Goal: Task Accomplishment & Management: Manage account settings

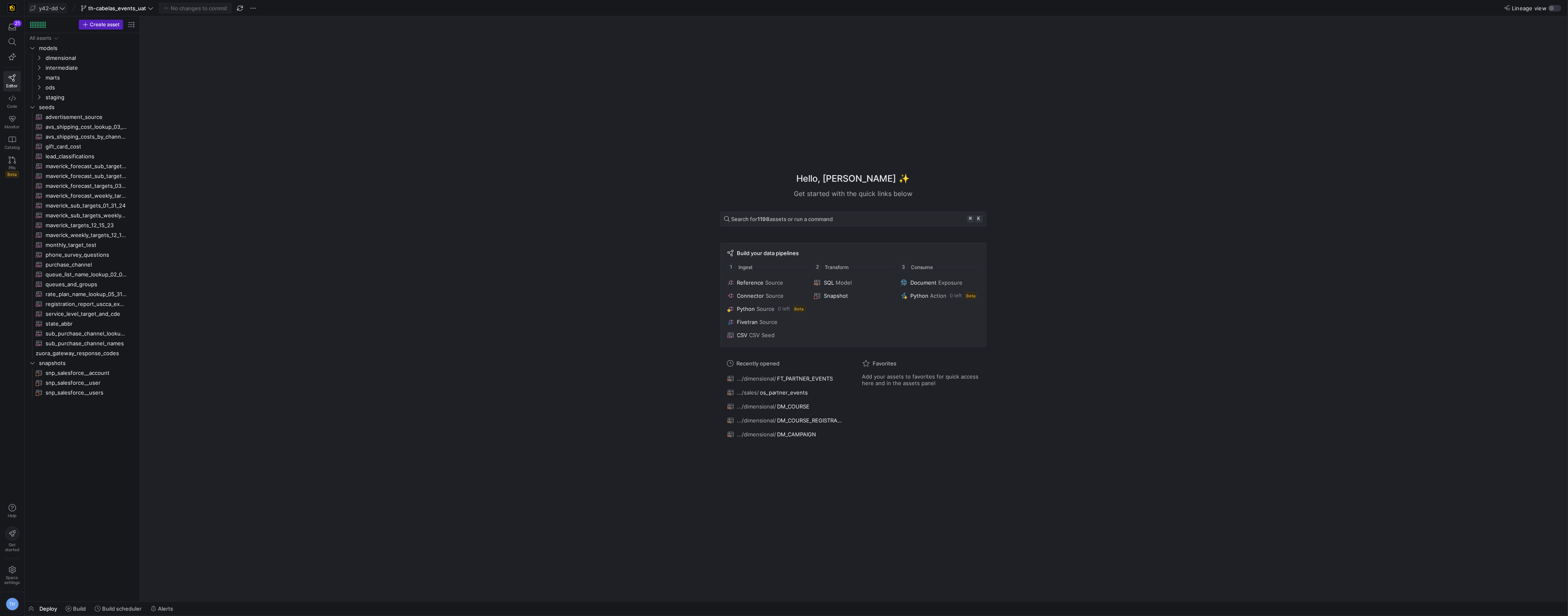
click at [62, 8] on icon at bounding box center [62, 8] width 5 height 5
click at [87, 85] on span "[PERSON_NAME]-prod" at bounding box center [74, 83] width 81 height 7
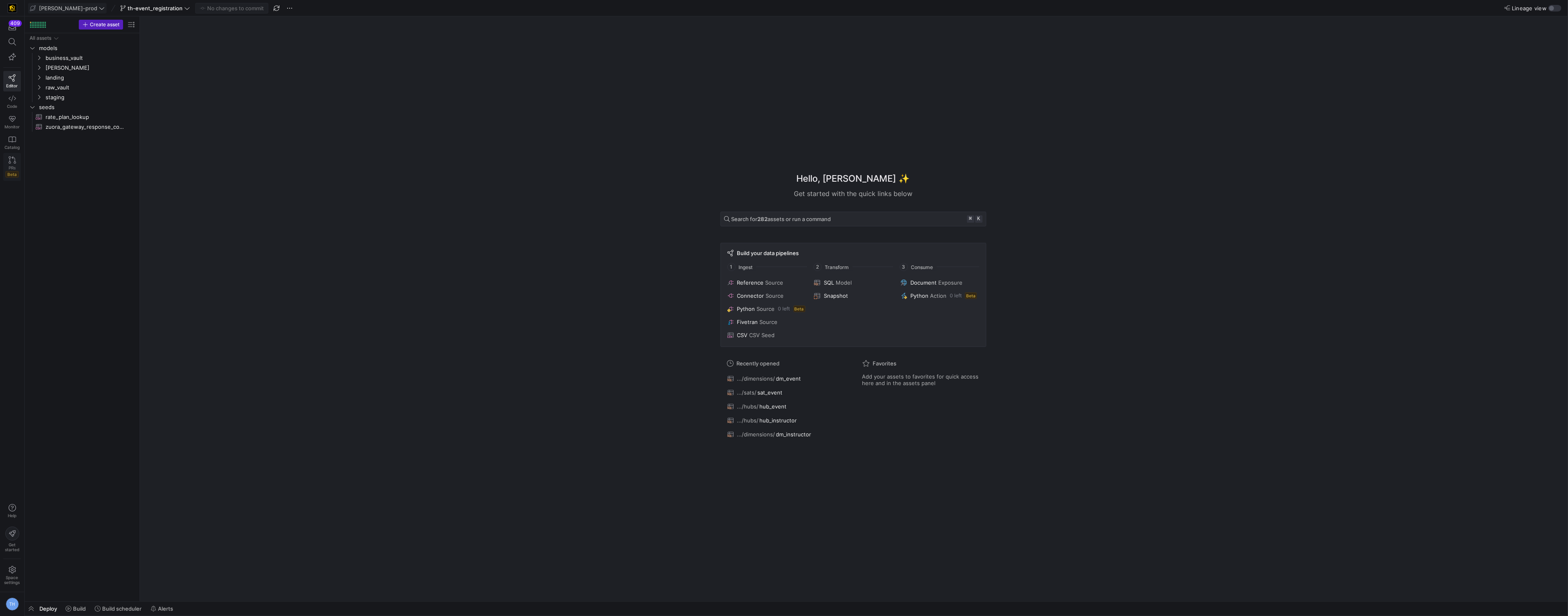
click at [12, 169] on span "PRs" at bounding box center [12, 168] width 7 height 5
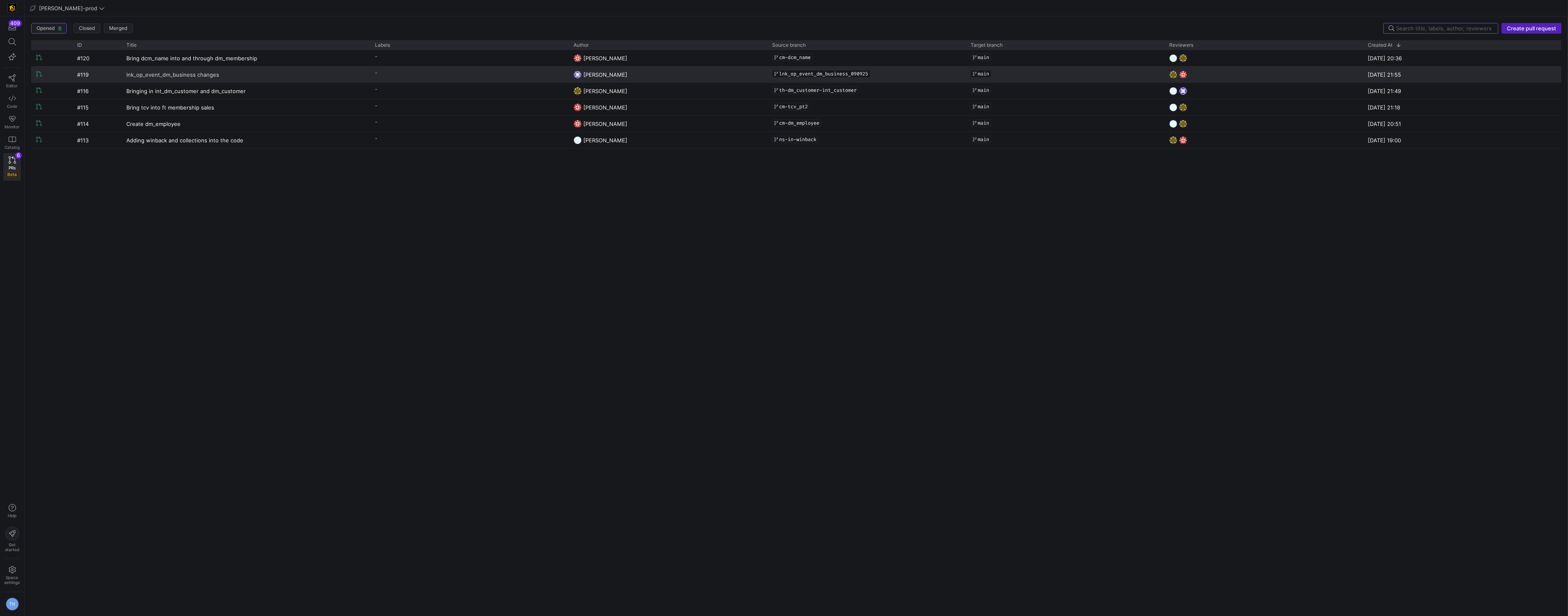
click at [329, 75] on link "lnk_op_event_dm_business changes" at bounding box center [246, 74] width 239 height 15
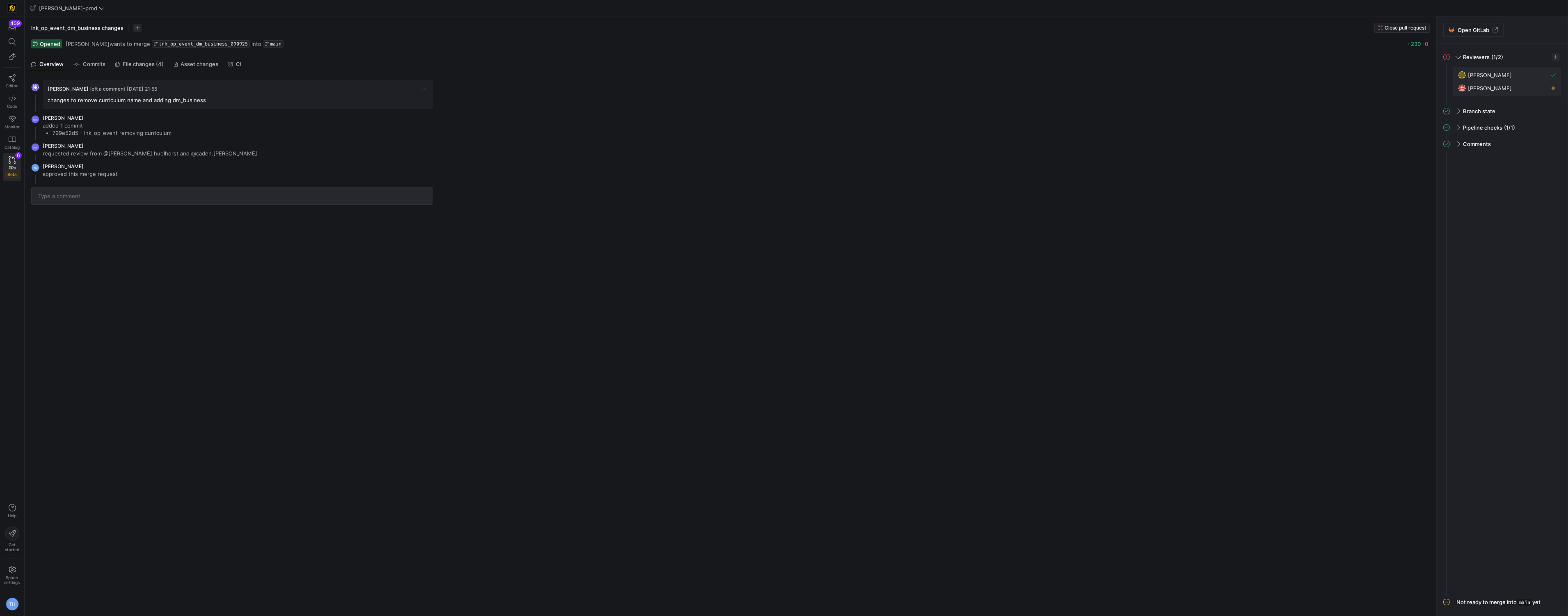
click at [124, 63] on span "File changes (4)" at bounding box center [143, 64] width 41 height 5
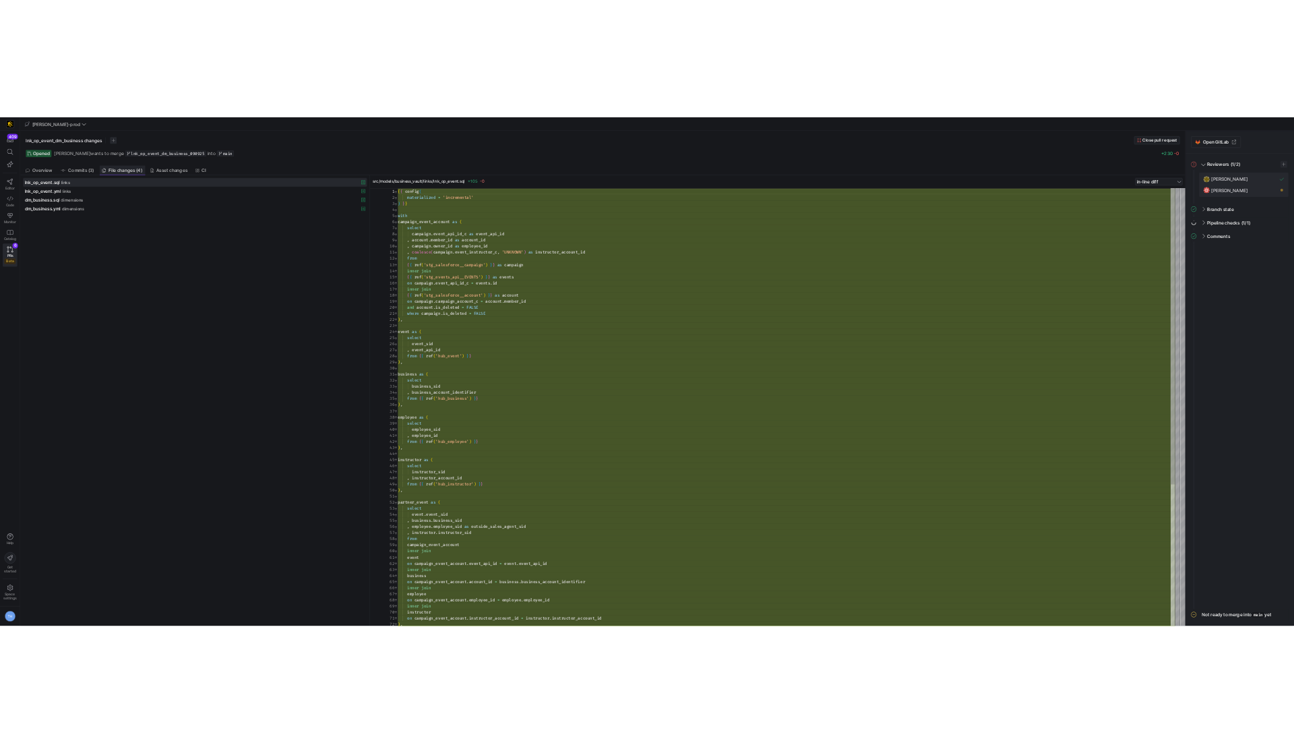
scroll to position [121, 0]
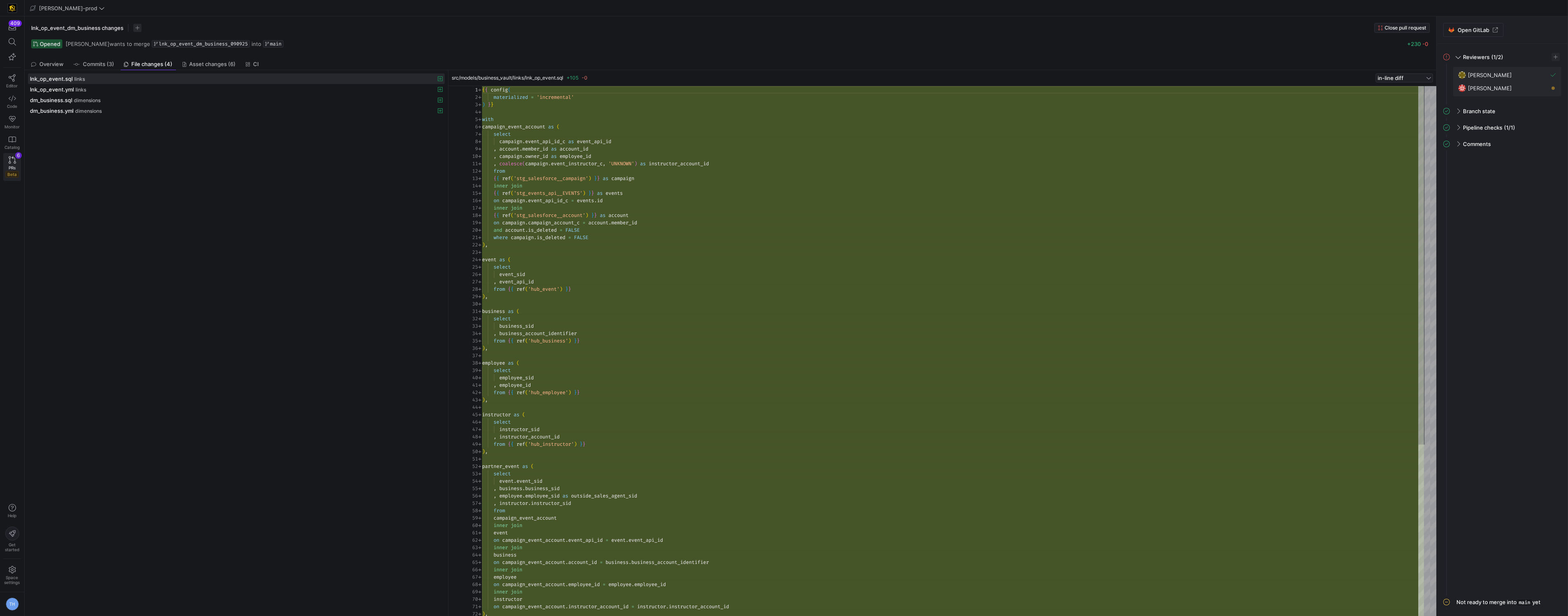
click at [11, 163] on icon at bounding box center [12, 160] width 7 height 7
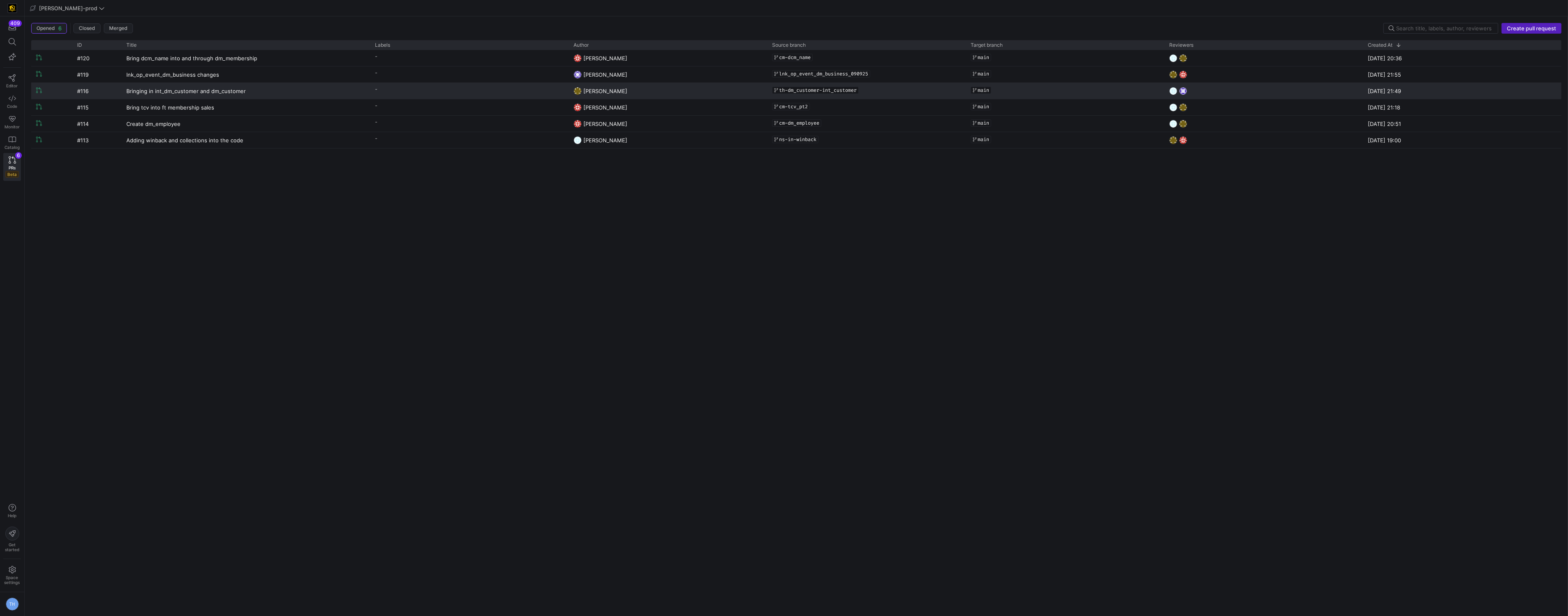
click at [387, 89] on y42-pull-request-list-view-label-cell-renderer "-" at bounding box center [469, 89] width 189 height 12
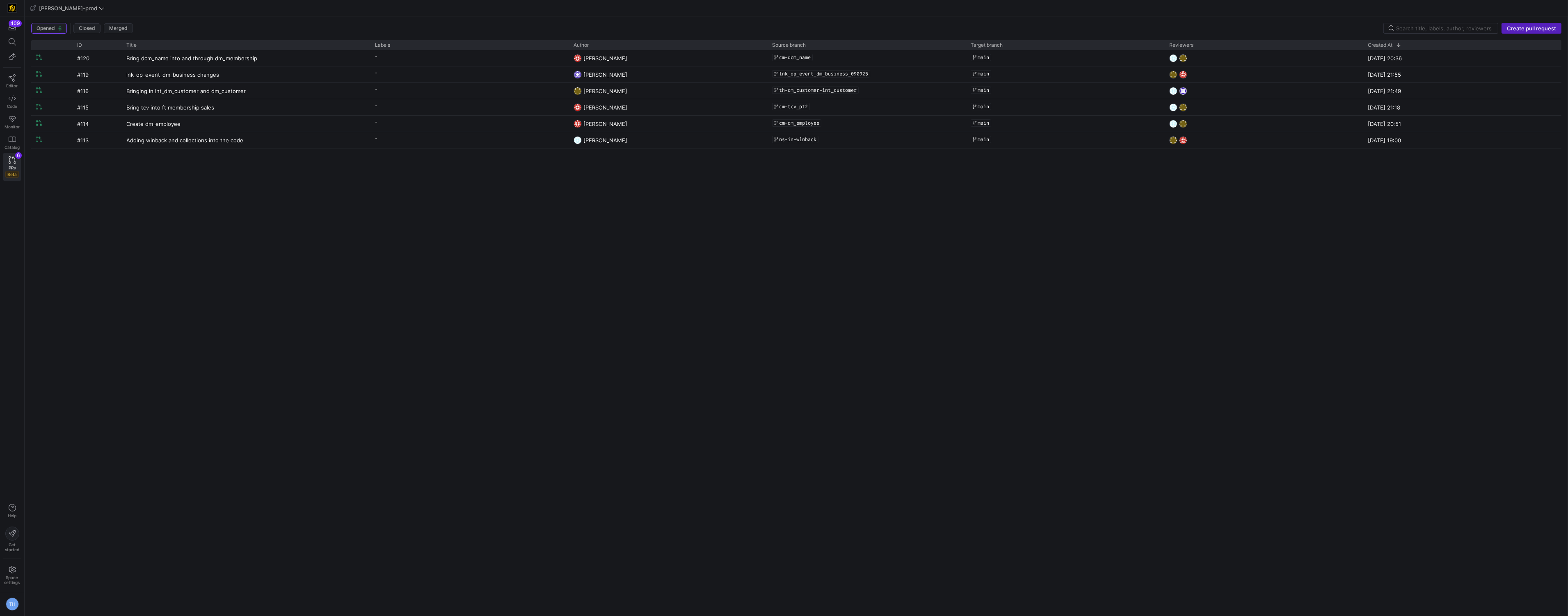
click at [327, 148] on div "Adding winback and collections into the code" at bounding box center [246, 140] width 248 height 16
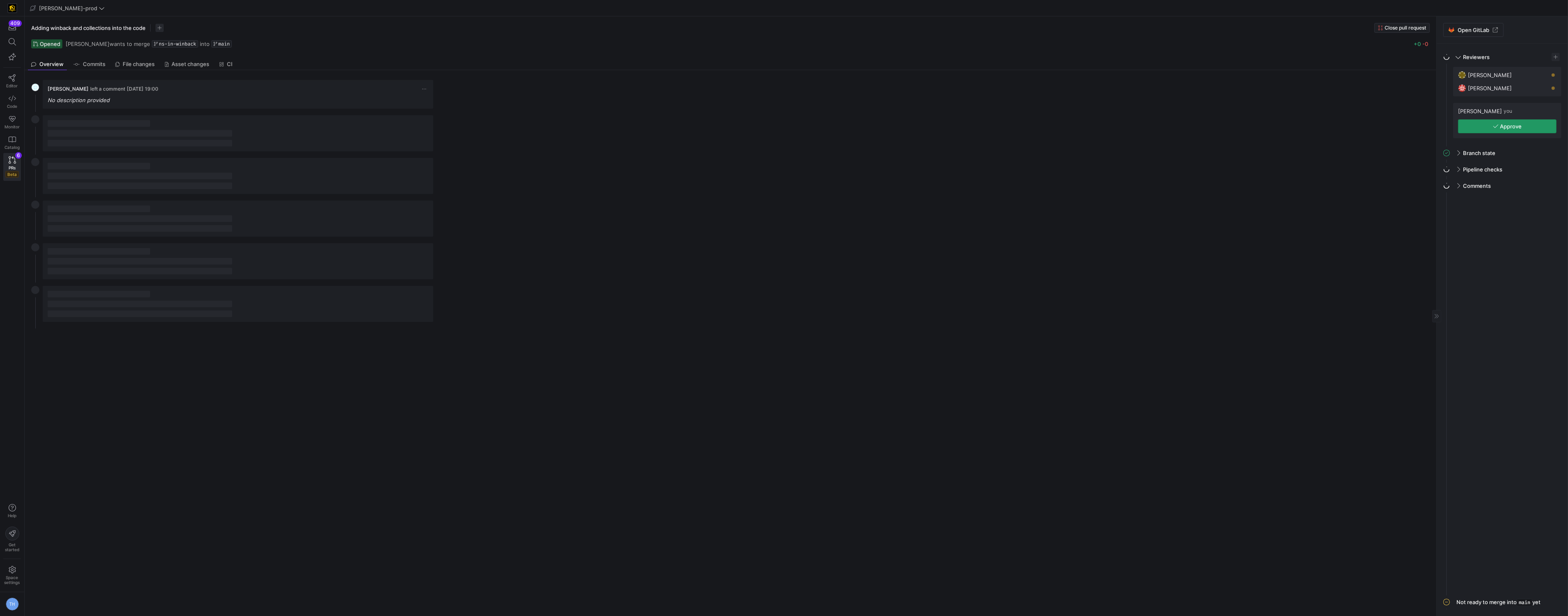
click at [787, 124] on span "button" at bounding box center [1507, 127] width 97 height 13
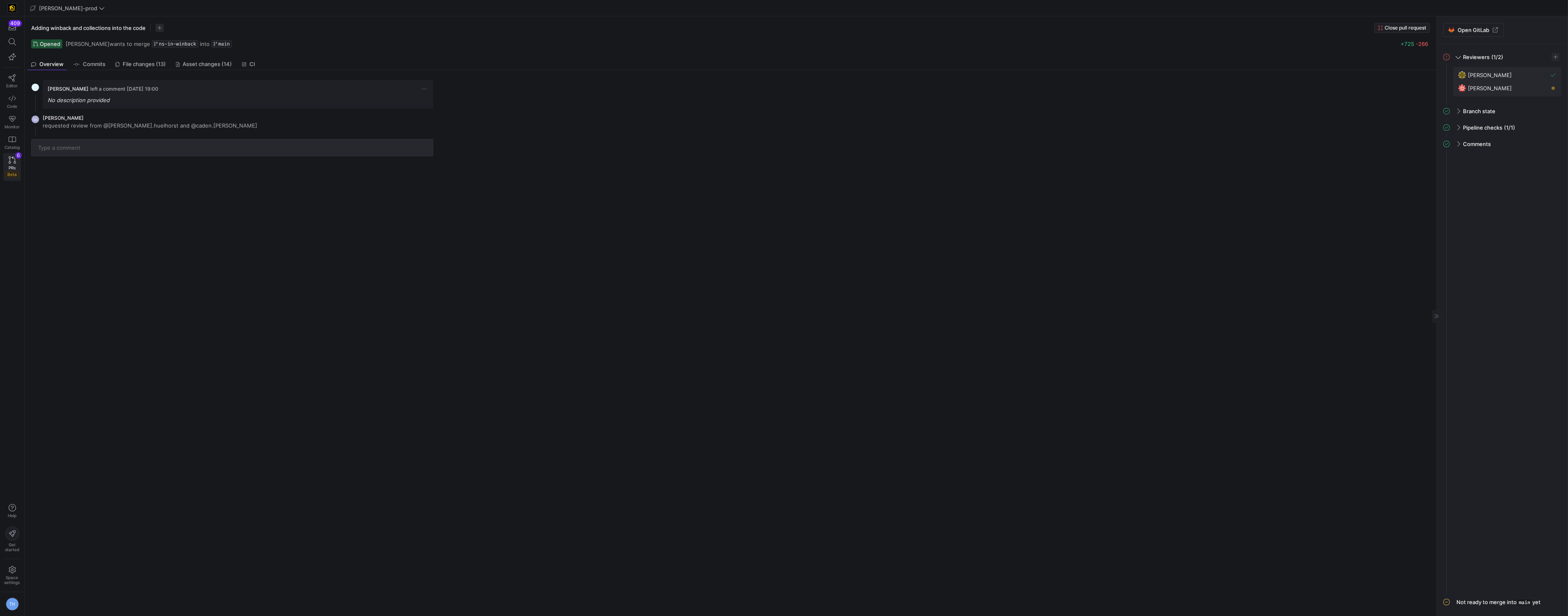
click at [14, 158] on icon at bounding box center [12, 160] width 7 height 7
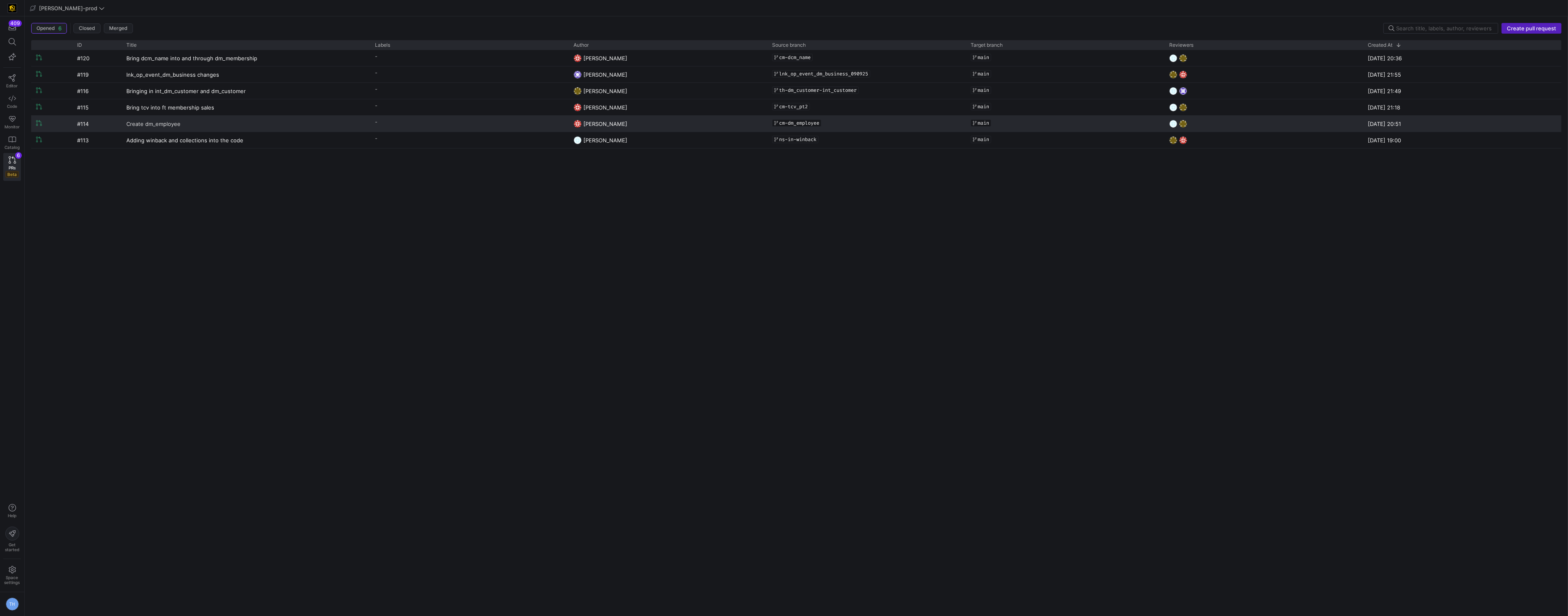
click at [325, 123] on link "Create dm_employee" at bounding box center [246, 124] width 239 height 15
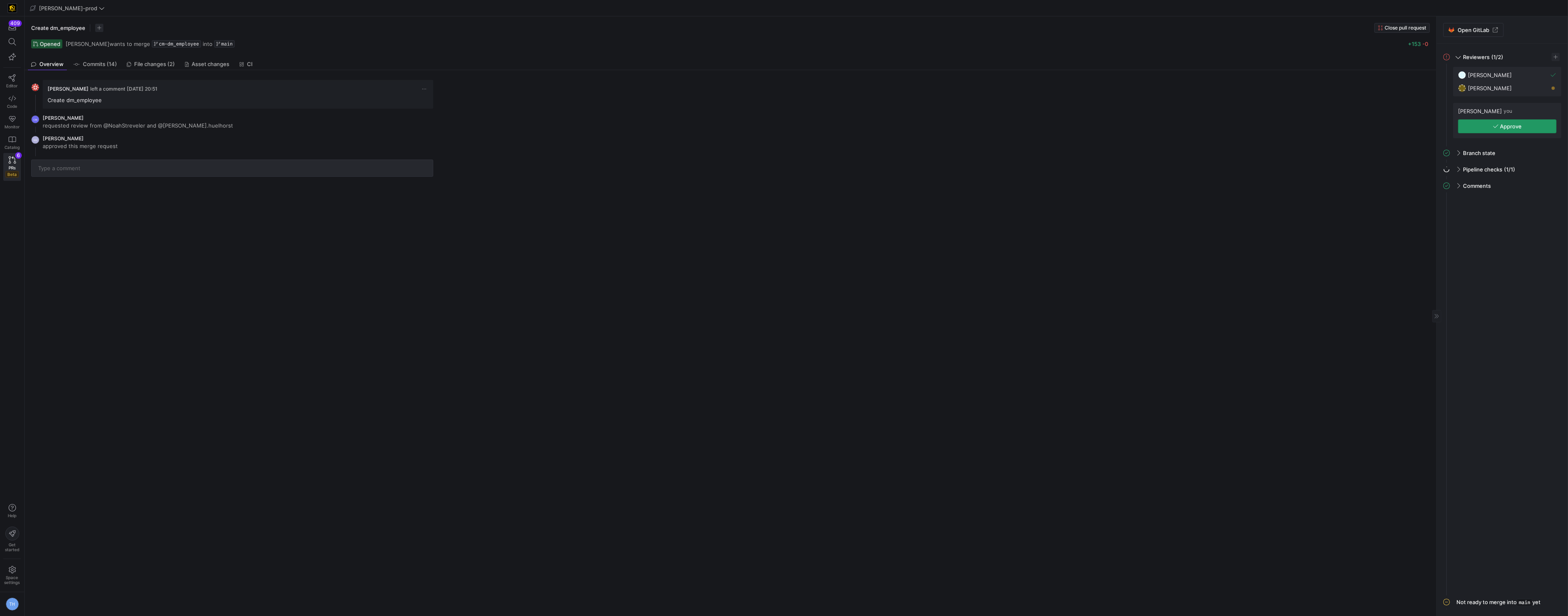
click at [787, 128] on icon "button" at bounding box center [1496, 126] width 5 height 5
click at [15, 167] on span "PRs" at bounding box center [12, 168] width 7 height 5
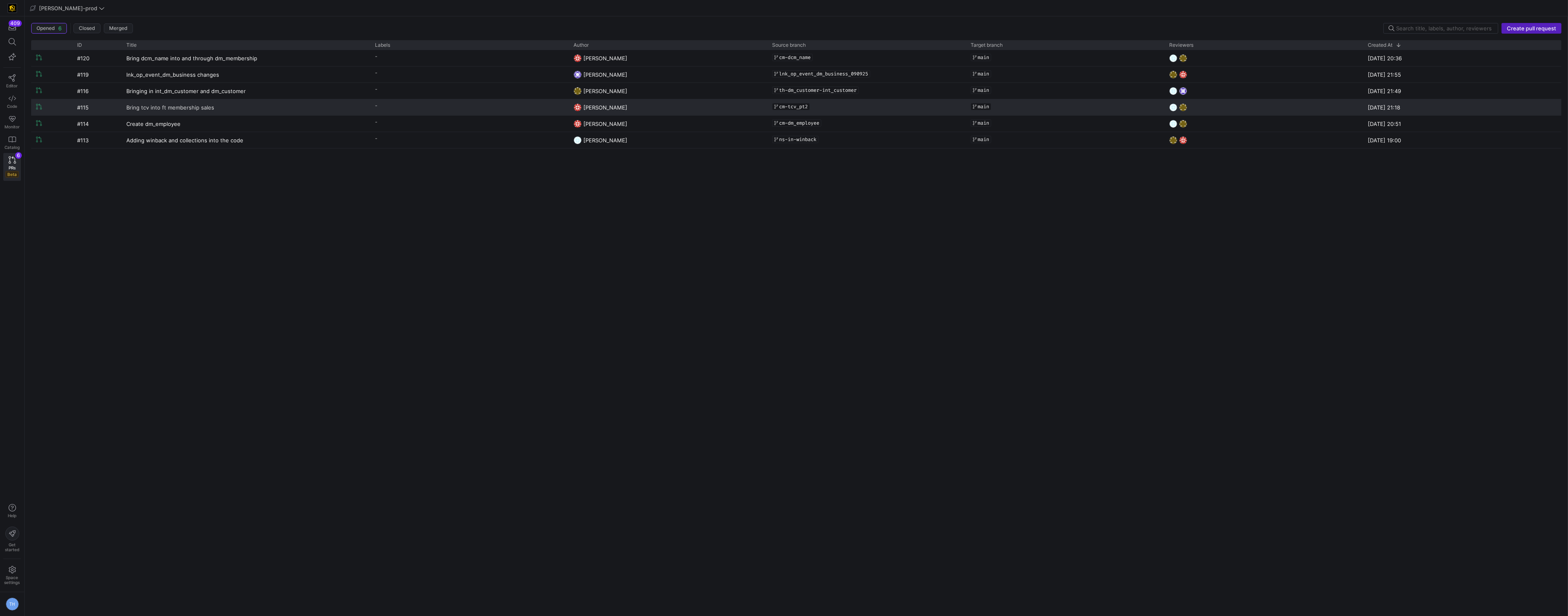
click at [291, 111] on link "Bring tcv into ft membership sales" at bounding box center [246, 107] width 239 height 15
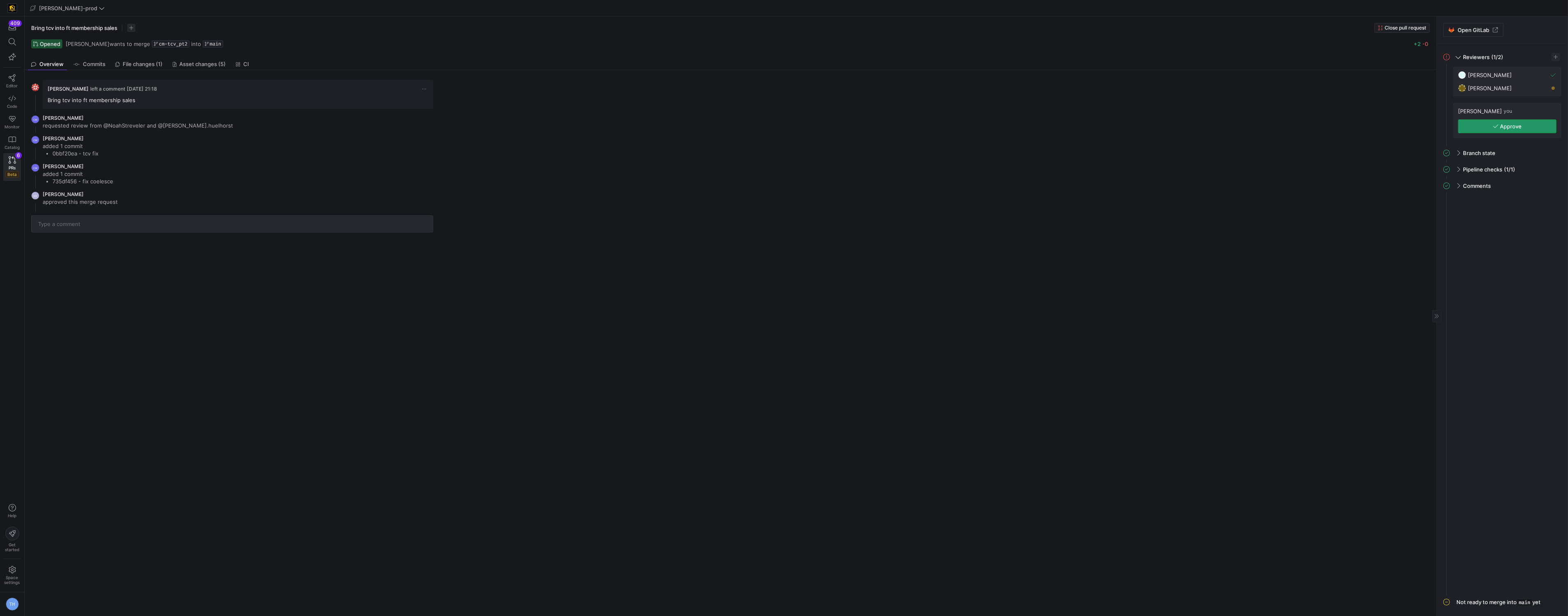
click at [787, 123] on span "button" at bounding box center [1507, 127] width 97 height 13
click at [11, 166] on span "PRs" at bounding box center [12, 168] width 7 height 5
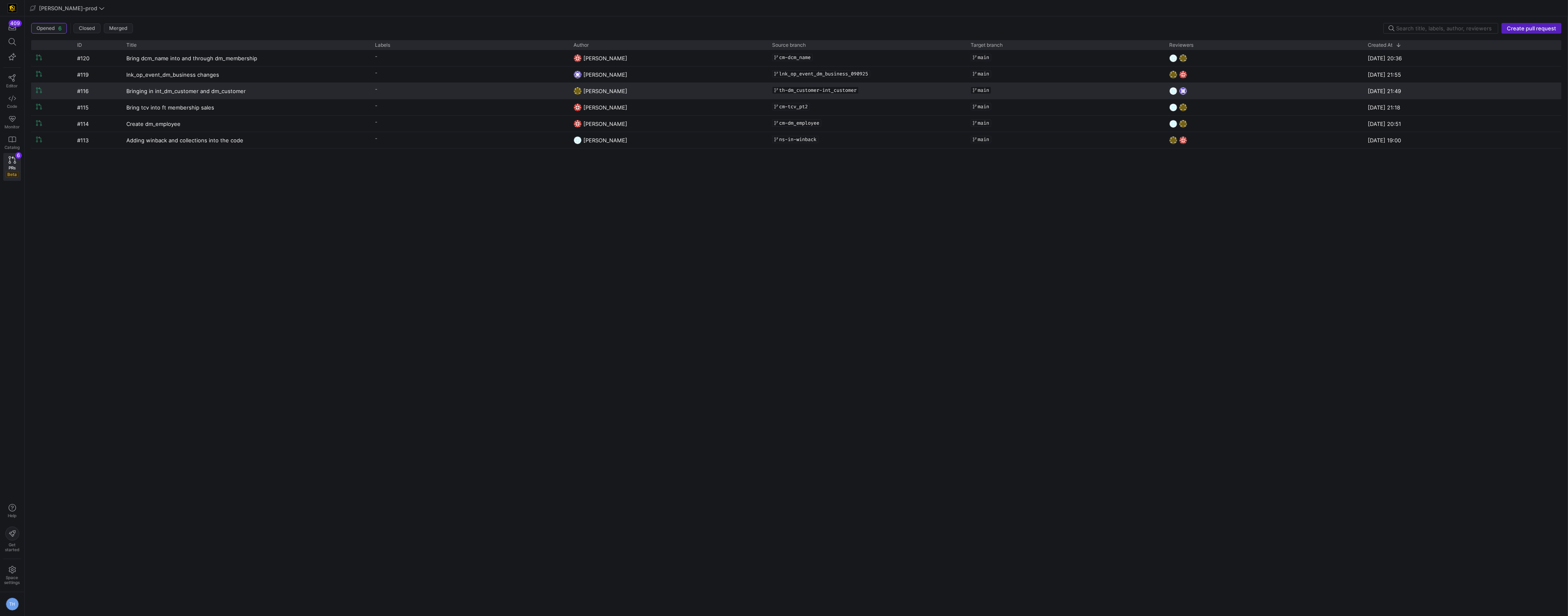
click at [404, 89] on y42-pull-request-list-view-label-cell-renderer "-" at bounding box center [469, 89] width 189 height 12
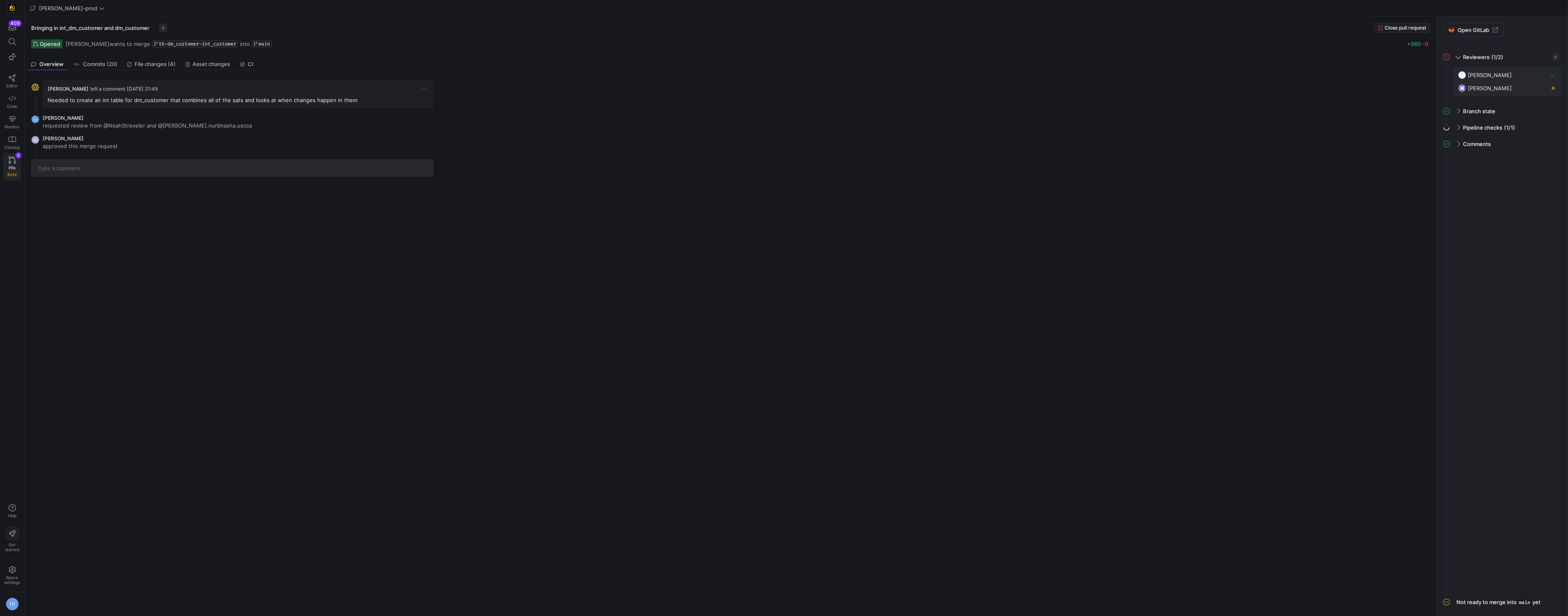
click at [13, 167] on span "PRs" at bounding box center [12, 168] width 7 height 5
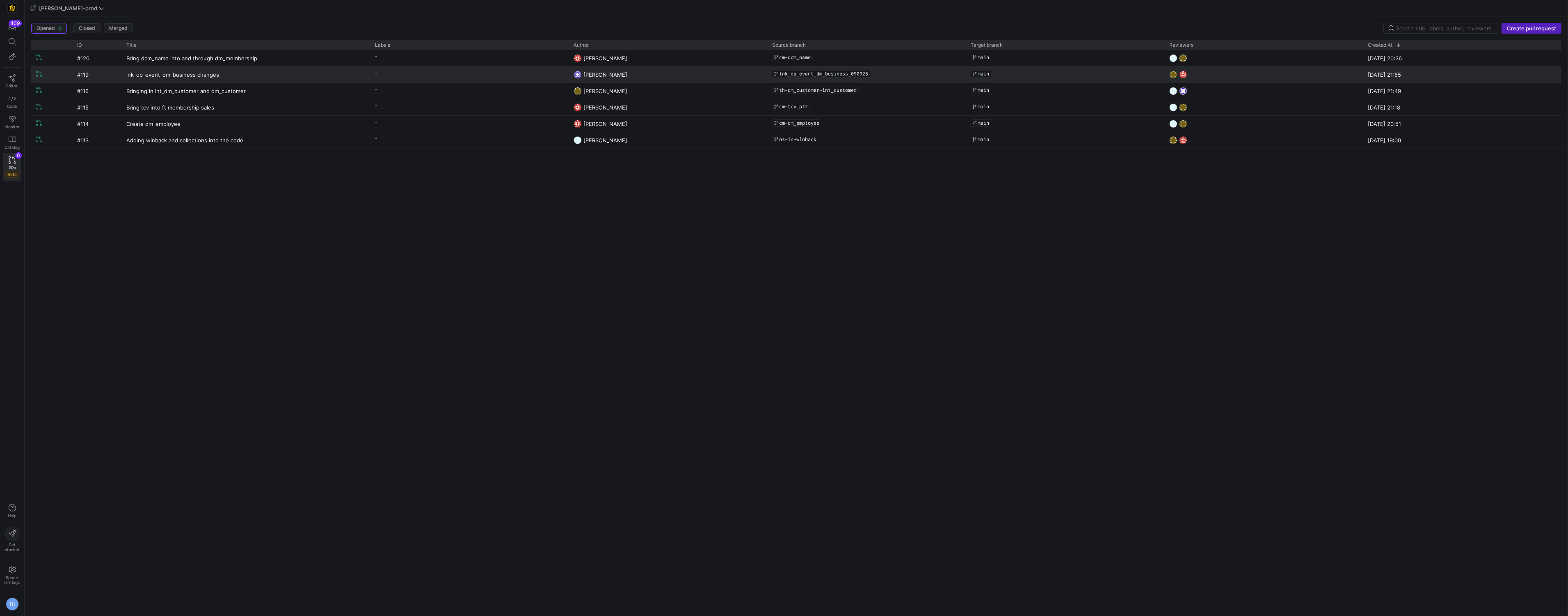
click at [787, 77] on y42-pull-request-list-view-reviewers-cell-renderer at bounding box center [1264, 75] width 189 height 16
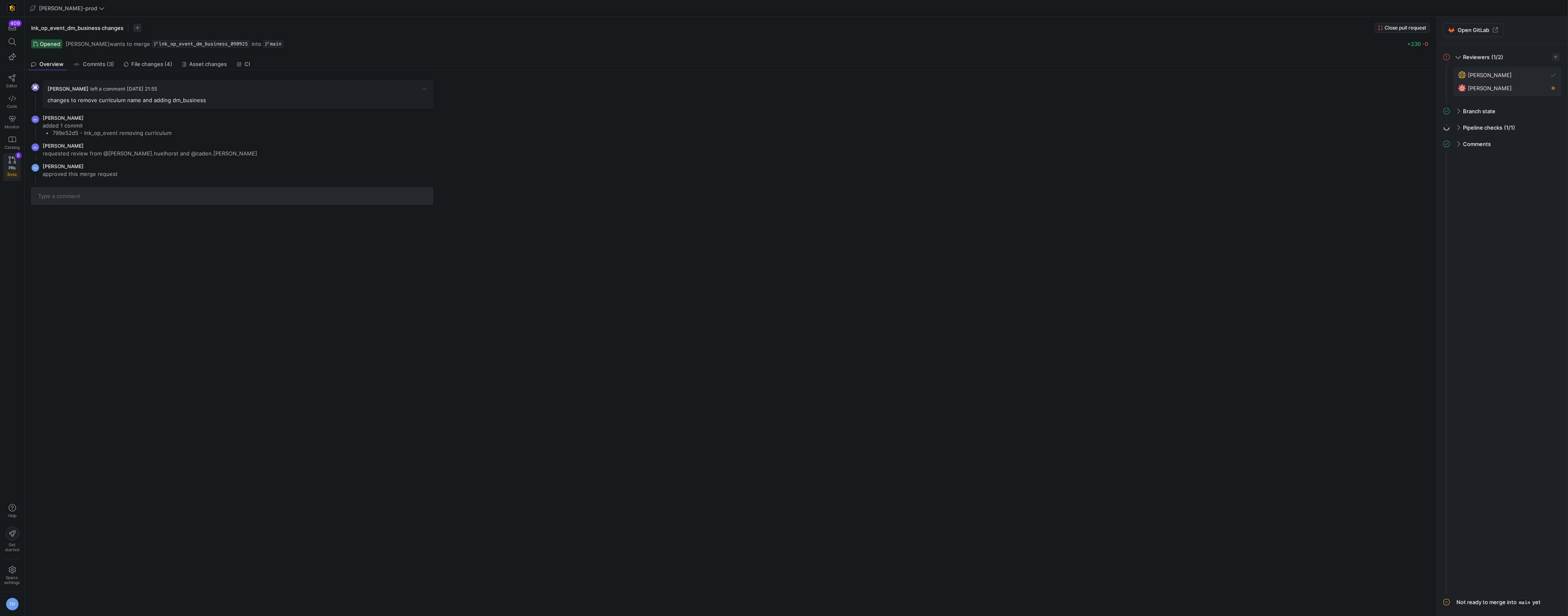
click at [8, 174] on span "Beta" at bounding box center [12, 174] width 13 height 7
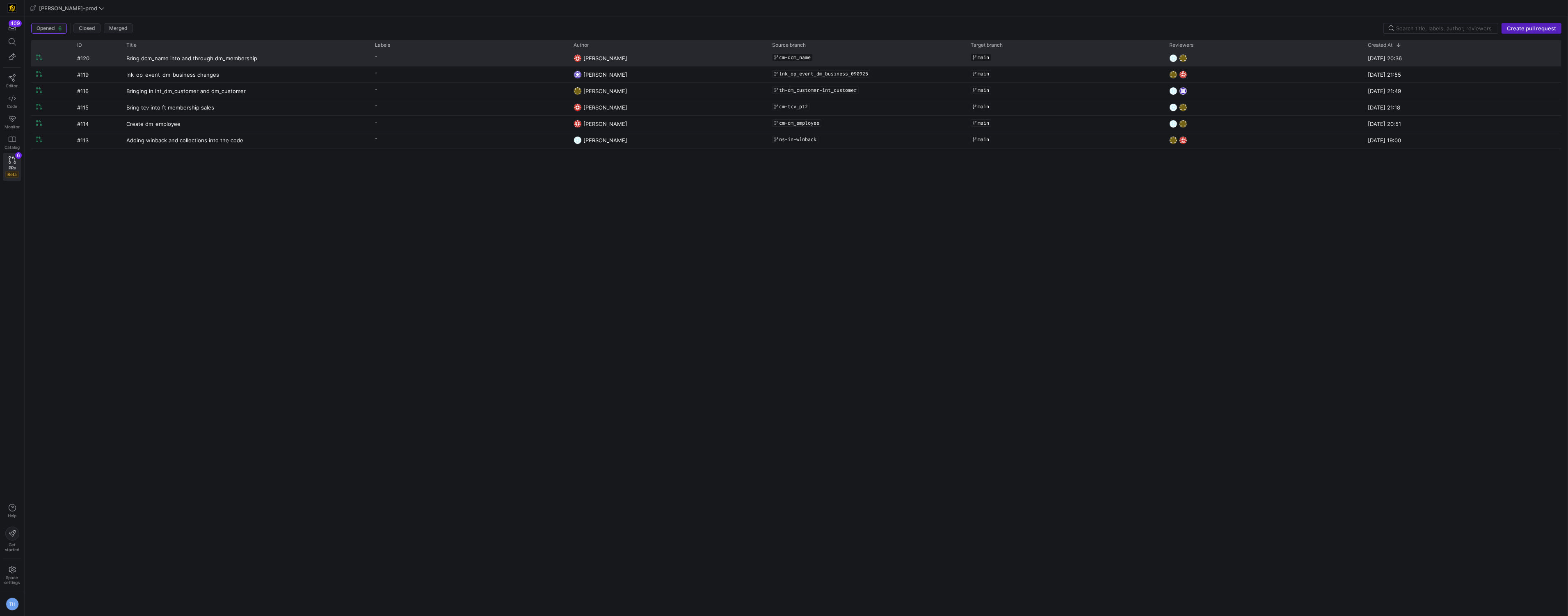
click at [684, 60] on y42-pull-request-list-view-author-cell-renderer "[PERSON_NAME]" at bounding box center [668, 58] width 189 height 16
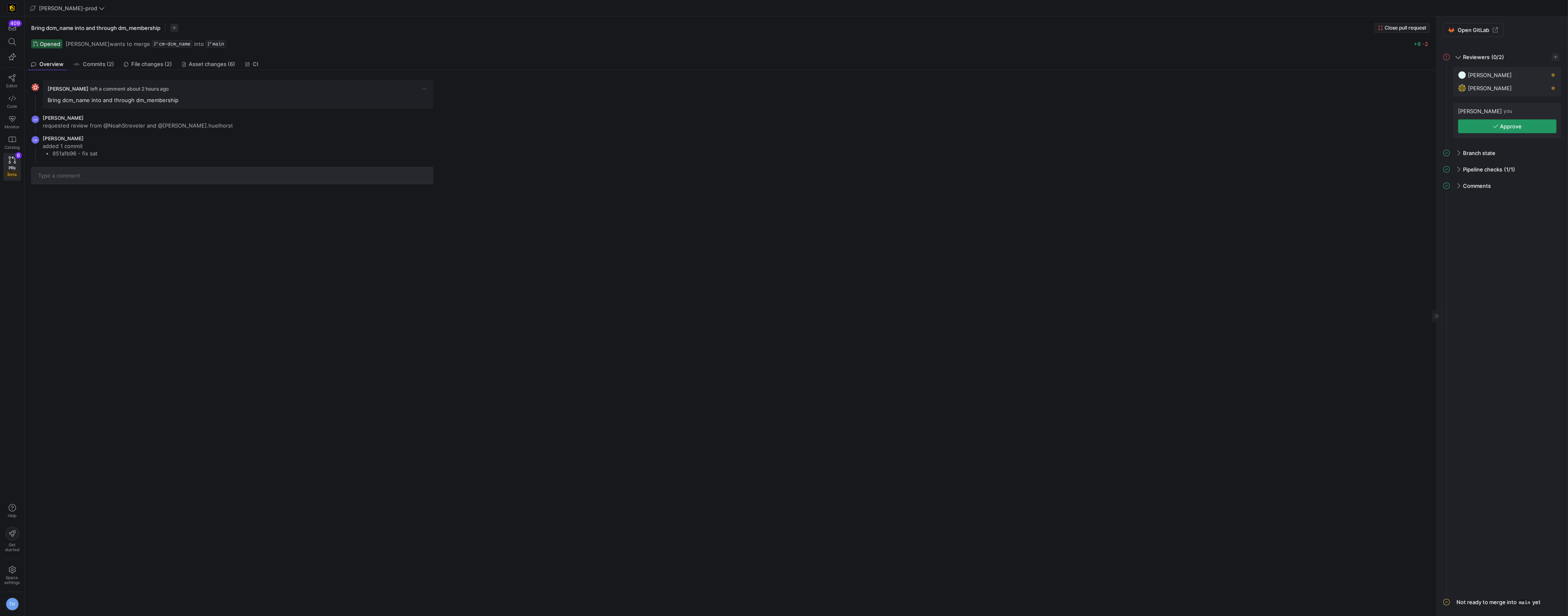
click at [787, 123] on span "button" at bounding box center [1507, 127] width 97 height 13
click at [10, 161] on icon at bounding box center [12, 160] width 7 height 7
